Goal: Transaction & Acquisition: Purchase product/service

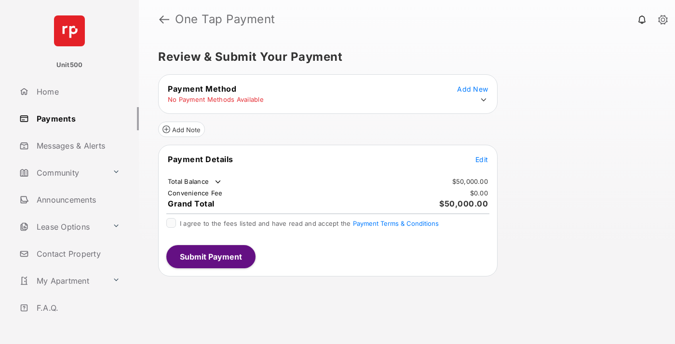
click at [482, 159] on span "Edit" at bounding box center [481, 159] width 13 height 8
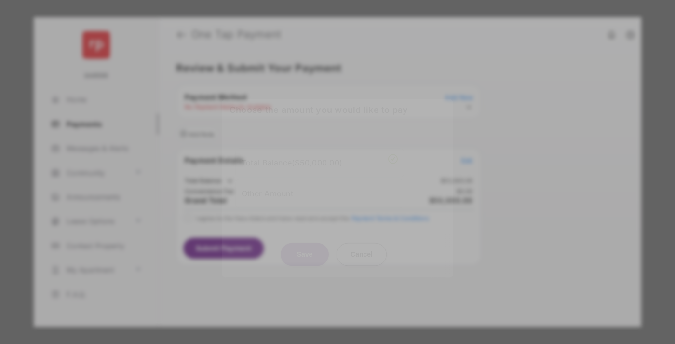
click at [320, 189] on div "Other Amount" at bounding box center [320, 193] width 156 height 16
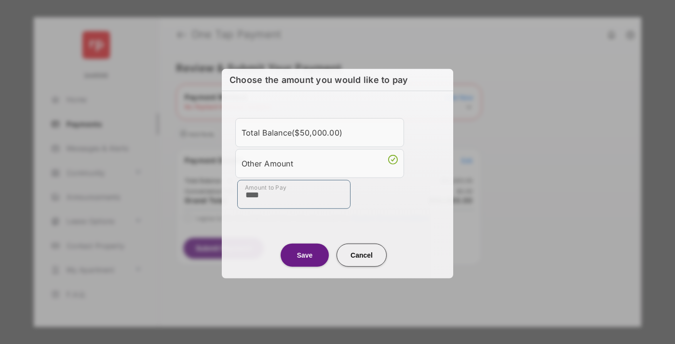
type input "****"
click at [305, 254] on button "Save" at bounding box center [305, 254] width 48 height 23
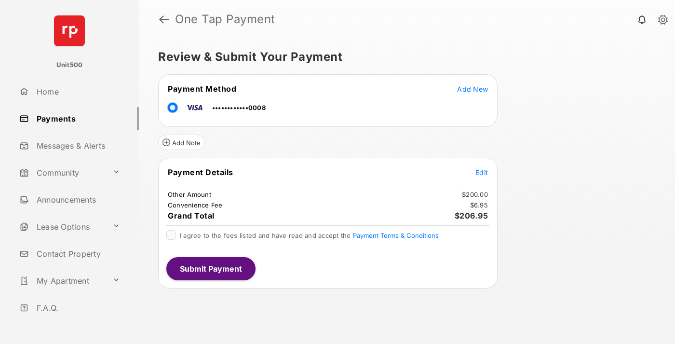
click at [482, 172] on span "Edit" at bounding box center [481, 172] width 13 height 8
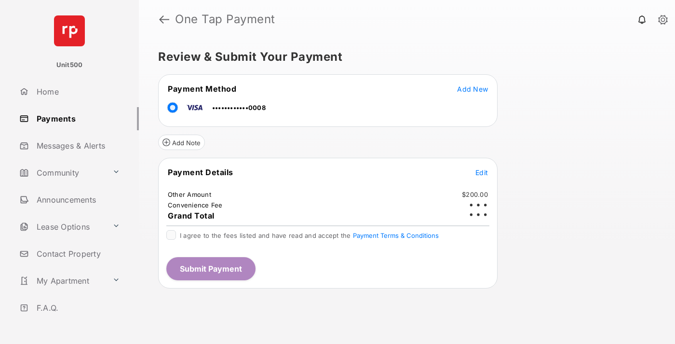
click at [210, 268] on button "Submit Payment" at bounding box center [210, 268] width 89 height 23
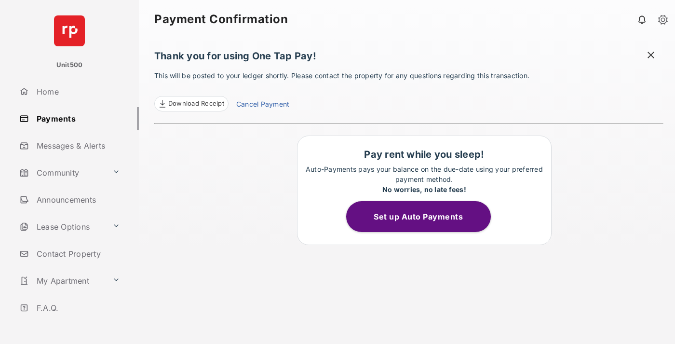
click at [651, 56] on span at bounding box center [651, 56] width 10 height 12
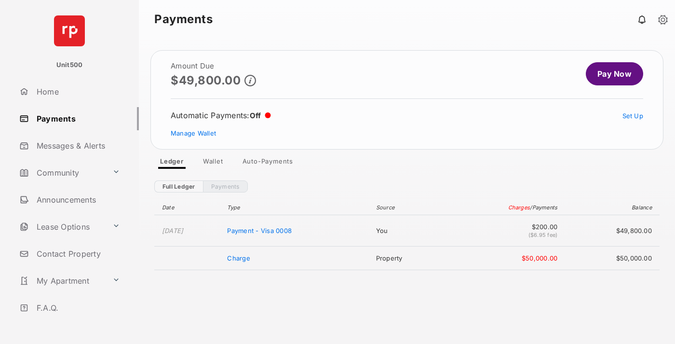
click at [193, 133] on link "Manage Wallet" at bounding box center [193, 133] width 45 height 8
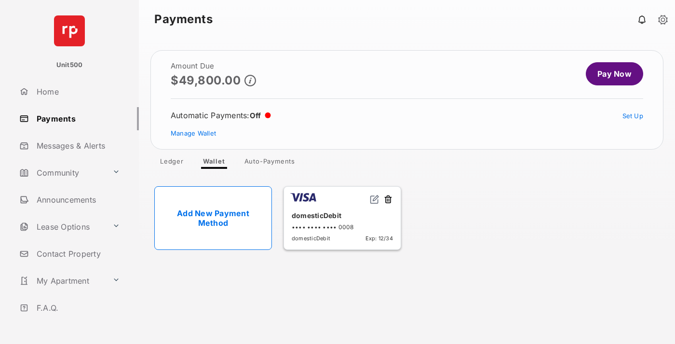
click at [388, 200] on button at bounding box center [388, 199] width 10 height 11
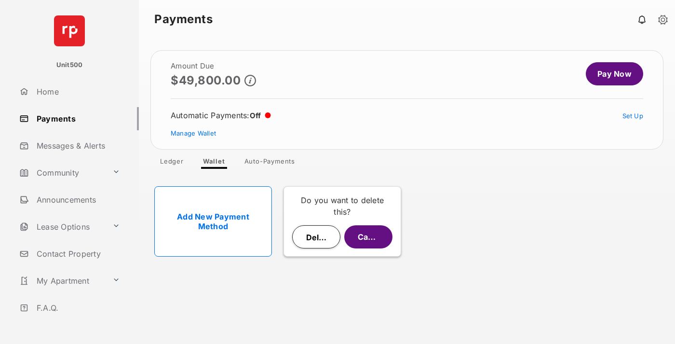
click at [316, 237] on button "Delete" at bounding box center [316, 236] width 48 height 23
